Goal: Obtain resource: Obtain resource

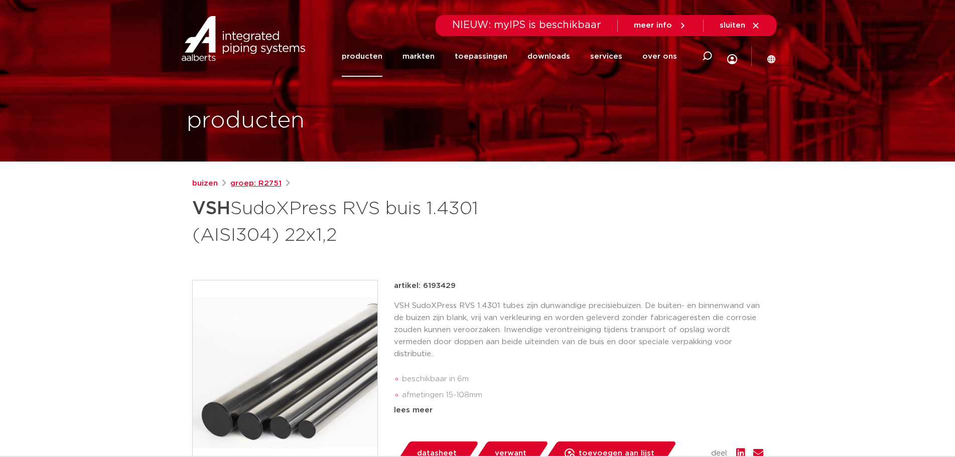
click at [255, 184] on link "groep: R2751" at bounding box center [255, 184] width 51 height 12
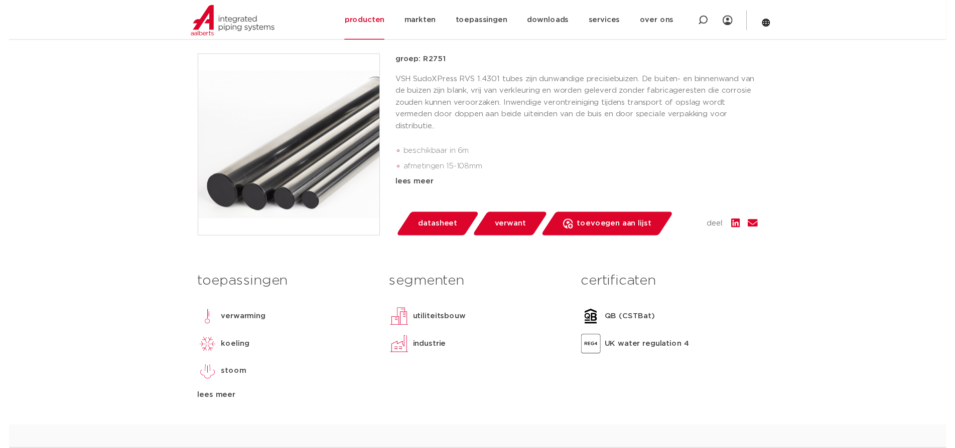
scroll to position [251, 0]
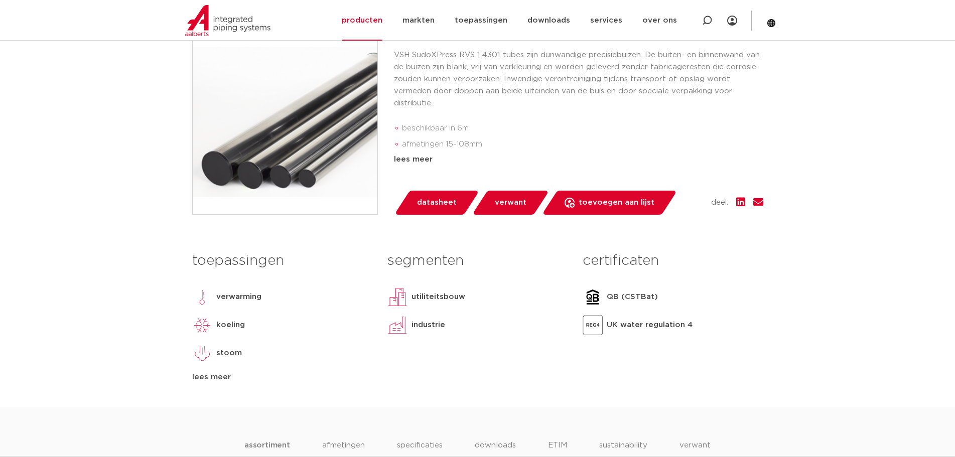
click at [433, 203] on span "datasheet" at bounding box center [437, 203] width 40 height 16
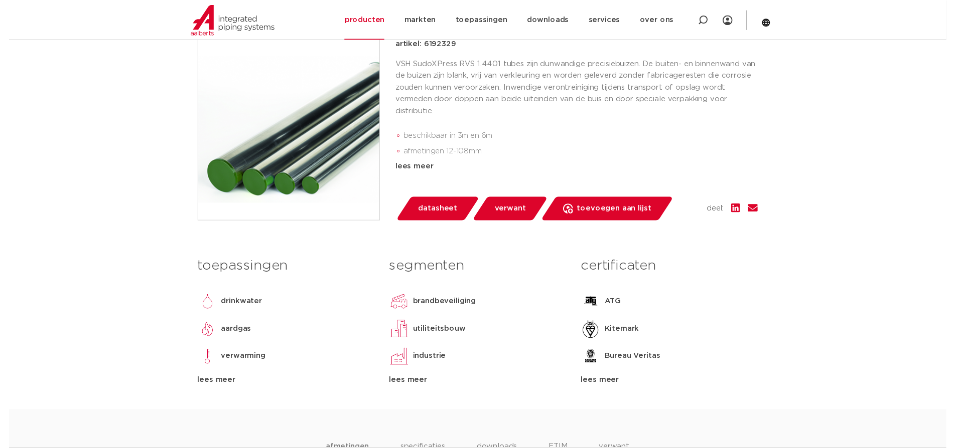
scroll to position [251, 0]
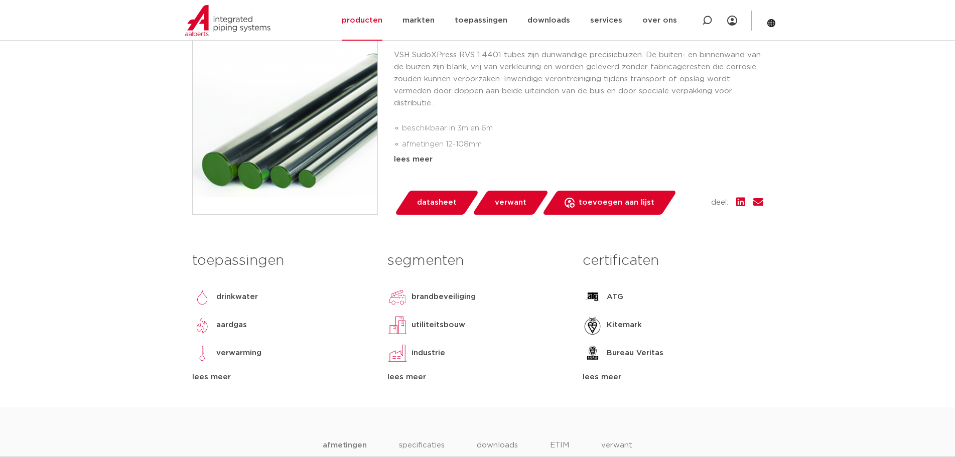
click at [420, 200] on span "datasheet" at bounding box center [437, 203] width 40 height 16
